Goal: Task Accomplishment & Management: Complete application form

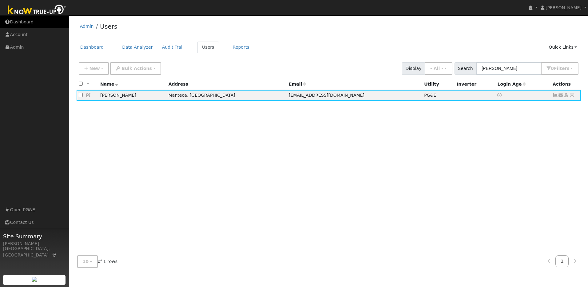
click at [26, 21] on link "Dashboard" at bounding box center [34, 22] width 69 height 13
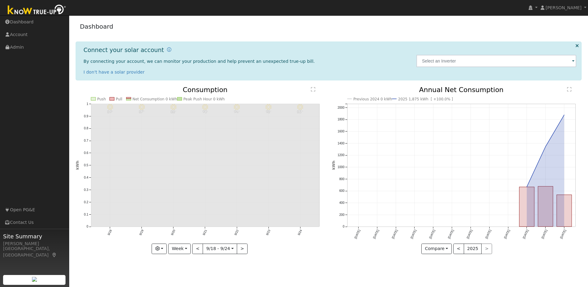
click at [379, 34] on div "Dashboard" at bounding box center [329, 27] width 506 height 19
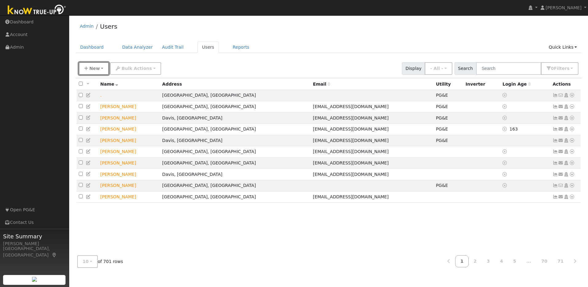
click at [98, 70] on span "New" at bounding box center [94, 68] width 10 height 5
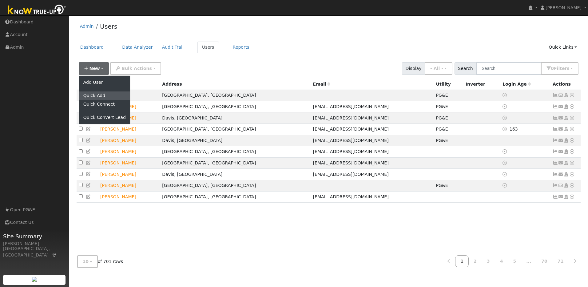
click at [100, 97] on link "Quick Add" at bounding box center [104, 95] width 51 height 9
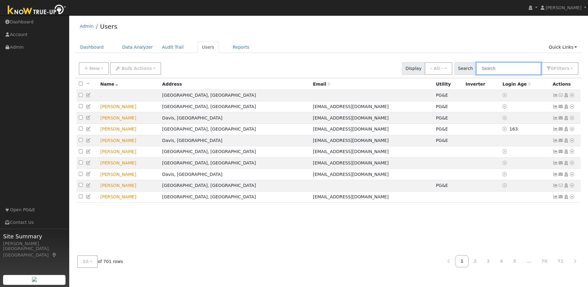
click at [508, 69] on input "text" at bounding box center [508, 68] width 65 height 13
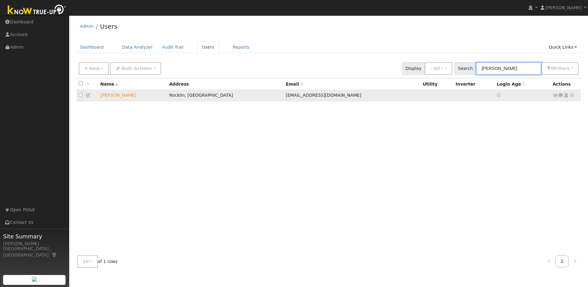
type input "amandeep"
click at [556, 97] on icon at bounding box center [556, 95] width 6 height 4
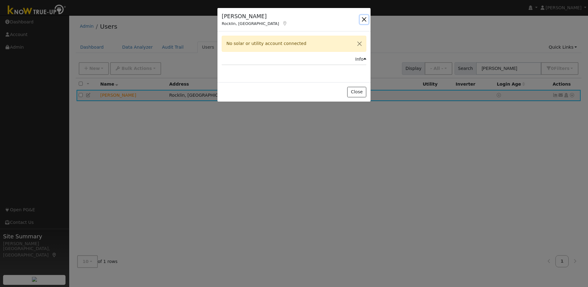
click at [362, 20] on button "button" at bounding box center [364, 19] width 9 height 9
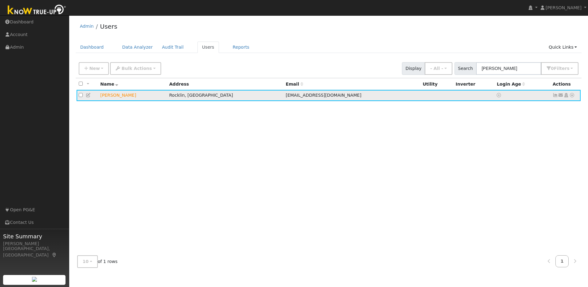
click at [573, 97] on icon at bounding box center [573, 95] width 6 height 4
click at [516, 143] on link "Utility" at bounding box center [508, 142] width 43 height 9
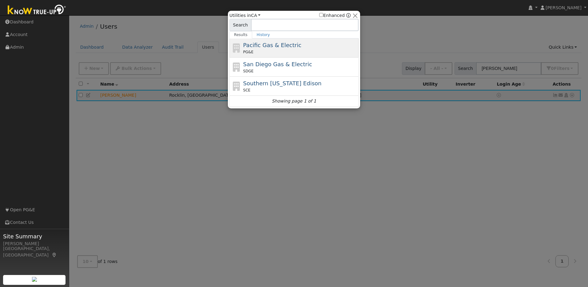
click at [289, 43] on span "Pacific Gas & Electric" at bounding box center [272, 45] width 58 height 6
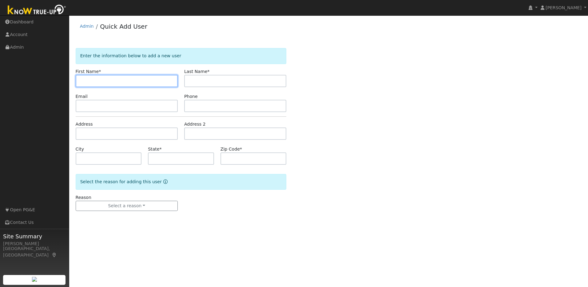
paste input "[PERSON_NAME]"
type input "[PERSON_NAME]"
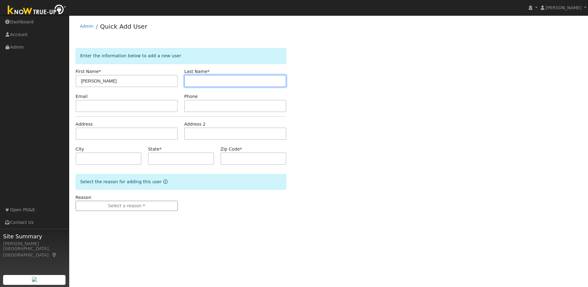
click at [208, 80] on input "text" at bounding box center [235, 81] width 102 height 12
paste input "[PERSON_NAME]"
type input "[PERSON_NAME]"
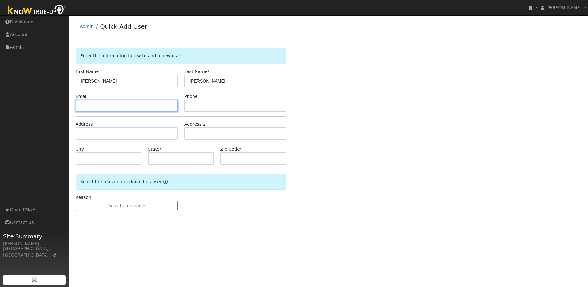
click at [144, 110] on input "text" at bounding box center [127, 106] width 102 height 12
paste input "[EMAIL_ADDRESS][DOMAIN_NAME]"
type input "[EMAIL_ADDRESS][DOMAIN_NAME]"
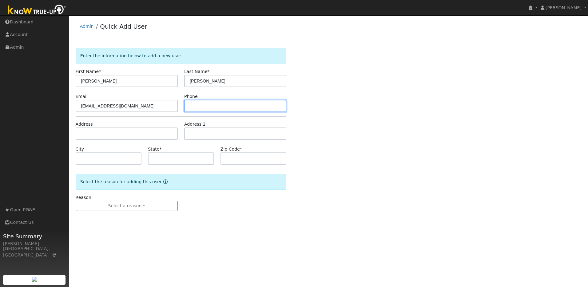
click at [225, 106] on input "text" at bounding box center [235, 106] width 102 height 12
paste input "916-996-0105"
type input "916-996-0105"
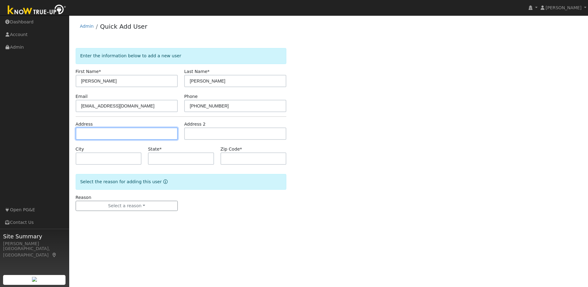
click at [158, 136] on input "text" at bounding box center [127, 133] width 102 height 12
paste input "[STREET_ADDRESS]"
type input "[STREET_ADDRESS]"
type input "Rocklin"
type input "CA"
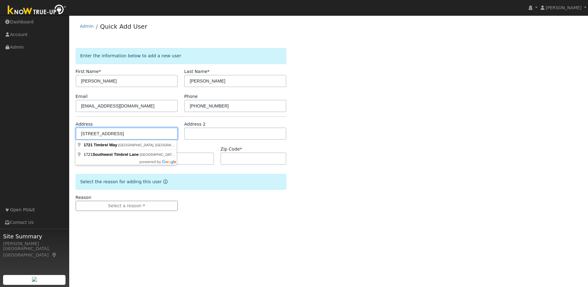
type input "95765"
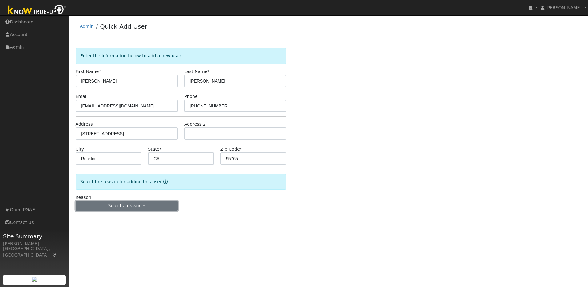
click at [166, 206] on button "Select a reason" at bounding box center [127, 206] width 102 height 10
click at [115, 220] on link "New lead" at bounding box center [110, 218] width 68 height 9
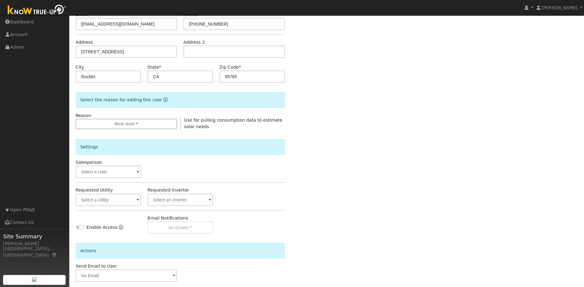
scroll to position [112, 0]
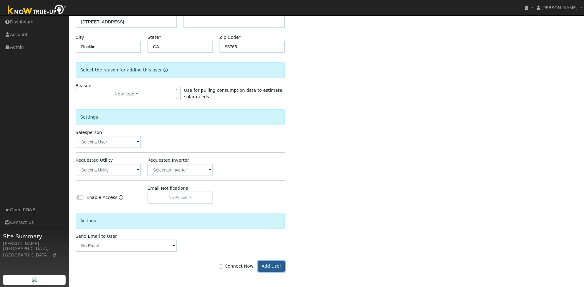
click at [274, 267] on button "Add User" at bounding box center [271, 266] width 27 height 10
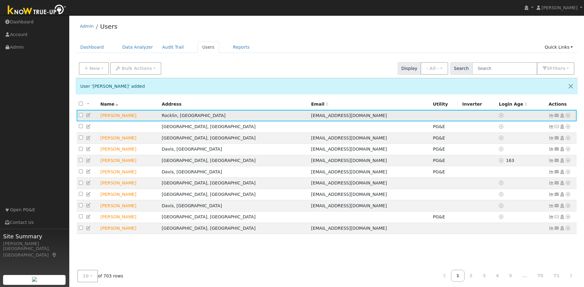
click at [90, 116] on icon at bounding box center [89, 115] width 6 height 4
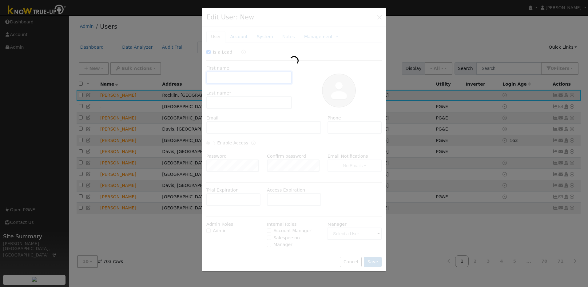
checkbox input "true"
type input "Amandeep"
type input "Singh"
type input "[EMAIL_ADDRESS][DOMAIN_NAME]"
type input "916-996-0105"
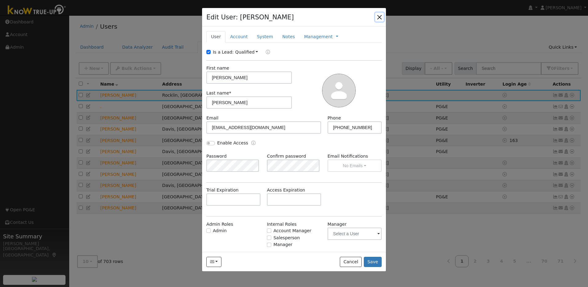
click at [379, 15] on button "button" at bounding box center [379, 17] width 9 height 9
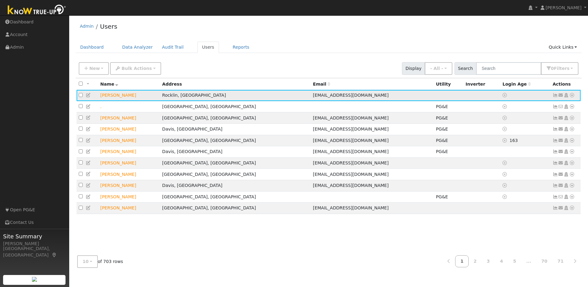
click at [87, 96] on icon at bounding box center [89, 95] width 6 height 4
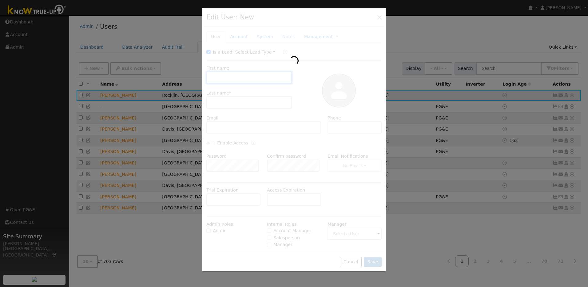
type input "Amandeep"
type input "Singh"
type input "[EMAIL_ADDRESS][DOMAIN_NAME]"
type input "916-996-0105"
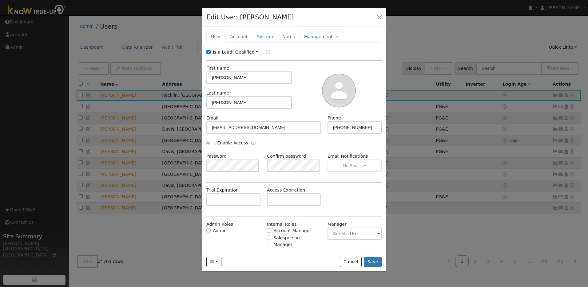
click at [310, 37] on link "Management" at bounding box center [318, 37] width 29 height 6
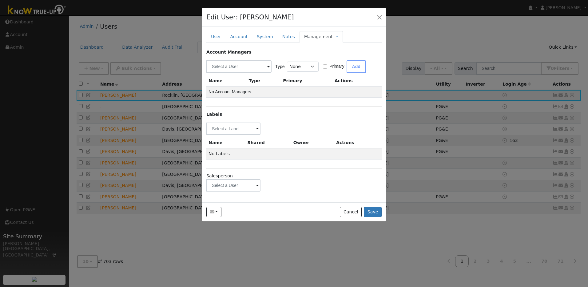
click at [258, 185] on span at bounding box center [257, 185] width 2 height 7
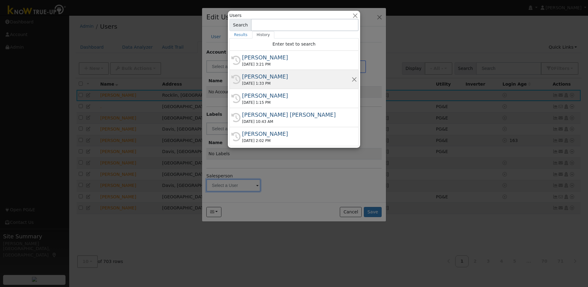
click at [264, 83] on div "09/24/2025 1:33 PM" at bounding box center [297, 84] width 110 height 6
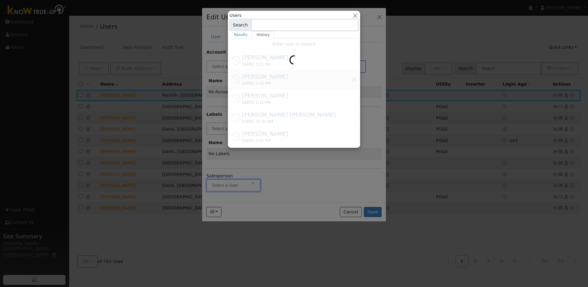
type input "Michelle Mcuen"
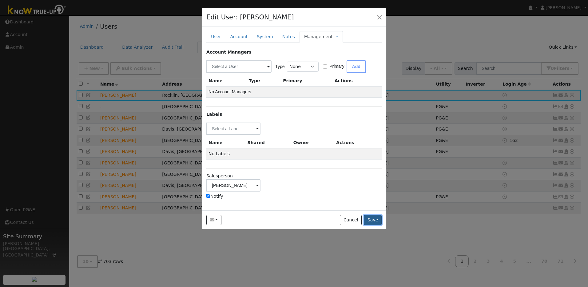
click at [376, 222] on button "Save" at bounding box center [373, 220] width 18 height 10
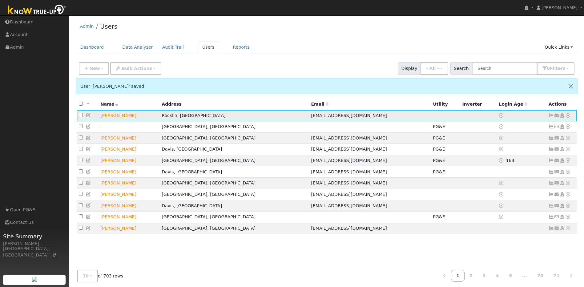
click at [550, 116] on icon at bounding box center [551, 115] width 6 height 4
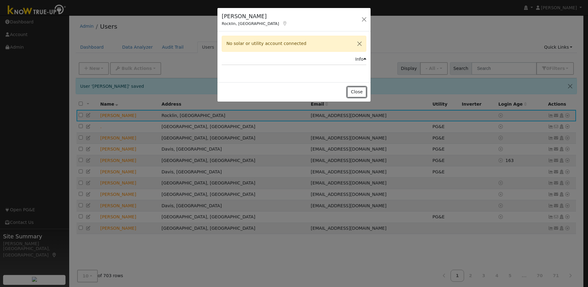
drag, startPoint x: 356, startPoint y: 91, endPoint x: 401, endPoint y: 95, distance: 44.8
click at [359, 91] on button "Close" at bounding box center [356, 92] width 19 height 10
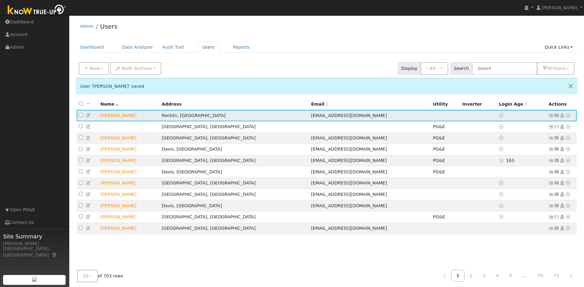
click at [568, 116] on icon at bounding box center [568, 115] width 6 height 4
click at [503, 163] on link "Utility" at bounding box center [503, 162] width 43 height 9
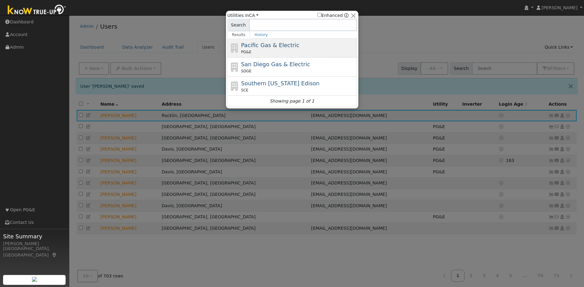
click at [273, 46] on span "Pacific Gas & Electric" at bounding box center [270, 45] width 58 height 6
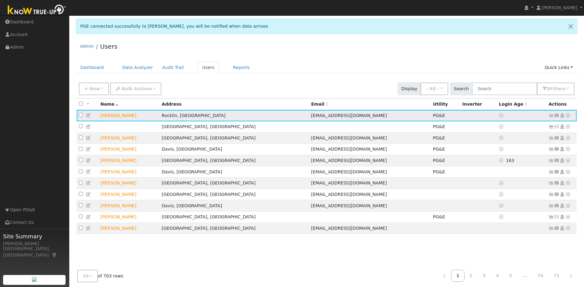
click at [549, 117] on icon at bounding box center [551, 115] width 6 height 4
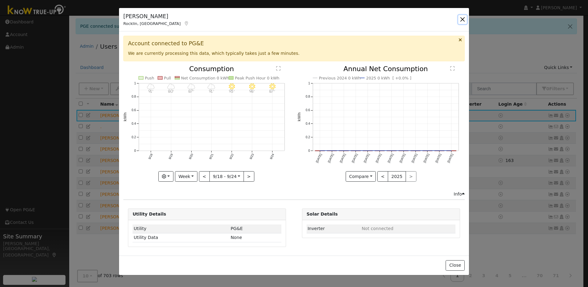
click at [465, 18] on button "button" at bounding box center [462, 19] width 9 height 9
